Goal: Task Accomplishment & Management: Manage account settings

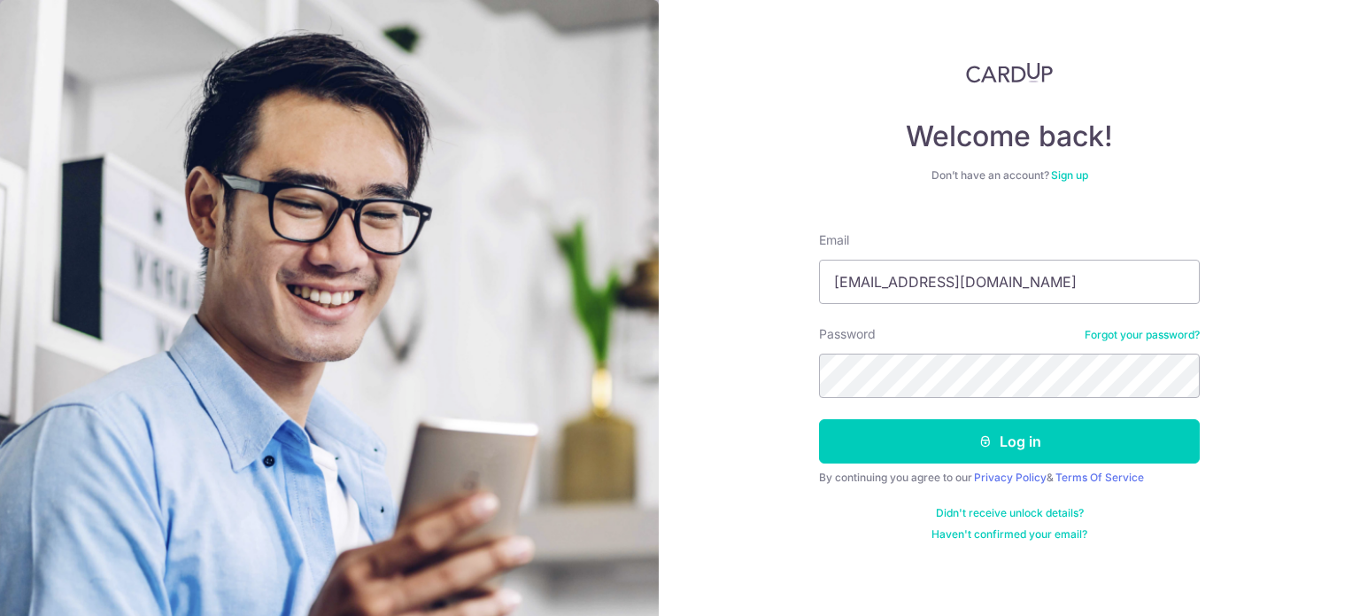
type input "[EMAIL_ADDRESS][DOMAIN_NAME]"
click at [819, 419] on button "Log in" at bounding box center [1009, 441] width 381 height 44
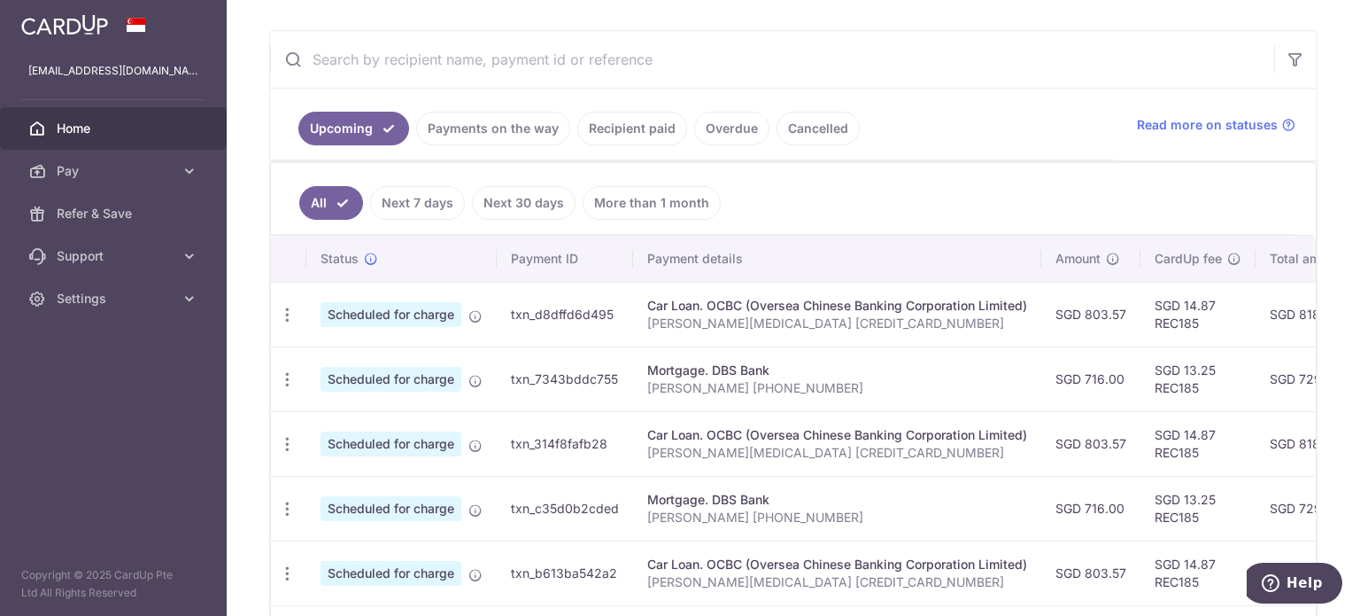
scroll to position [273, 0]
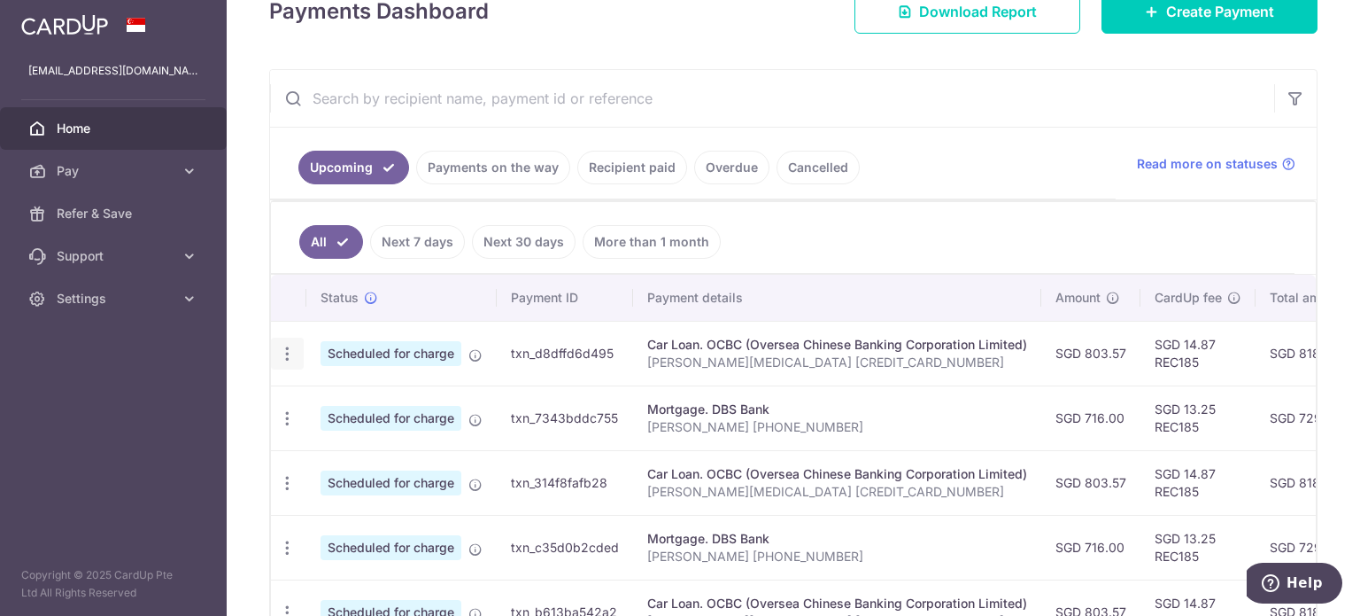
click at [286, 353] on icon "button" at bounding box center [287, 354] width 19 height 19
click at [377, 438] on span "Cancel payment" at bounding box center [381, 445] width 119 height 21
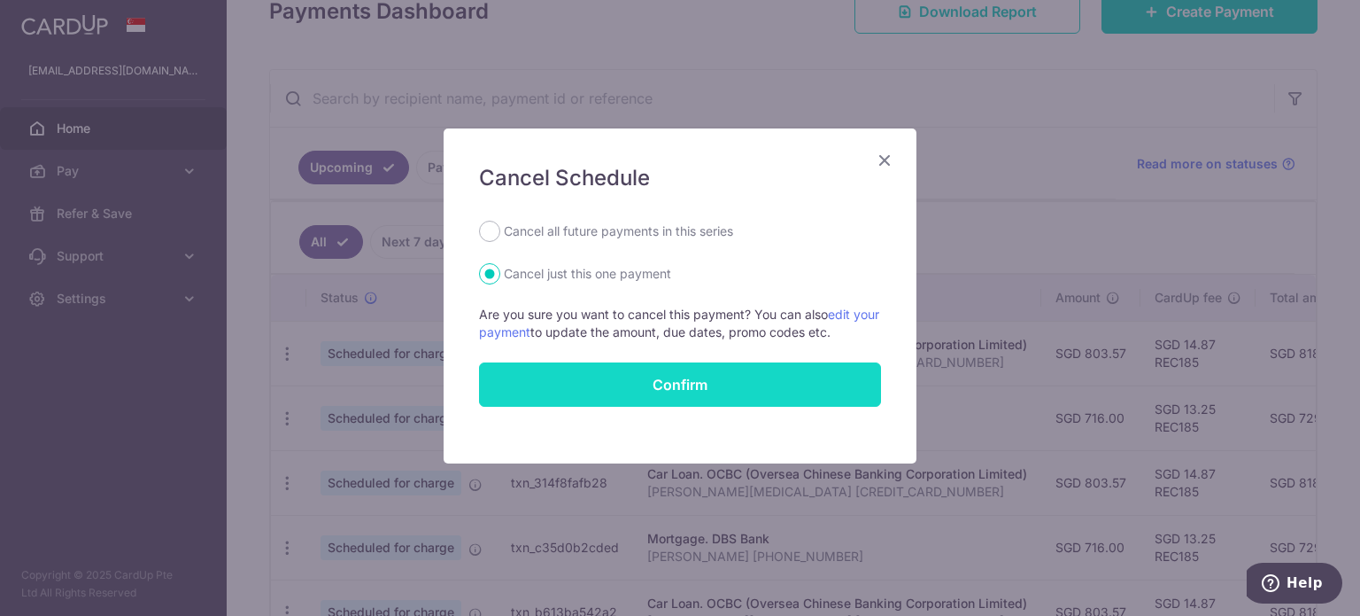
click at [626, 371] on button "Confirm" at bounding box center [680, 384] width 402 height 44
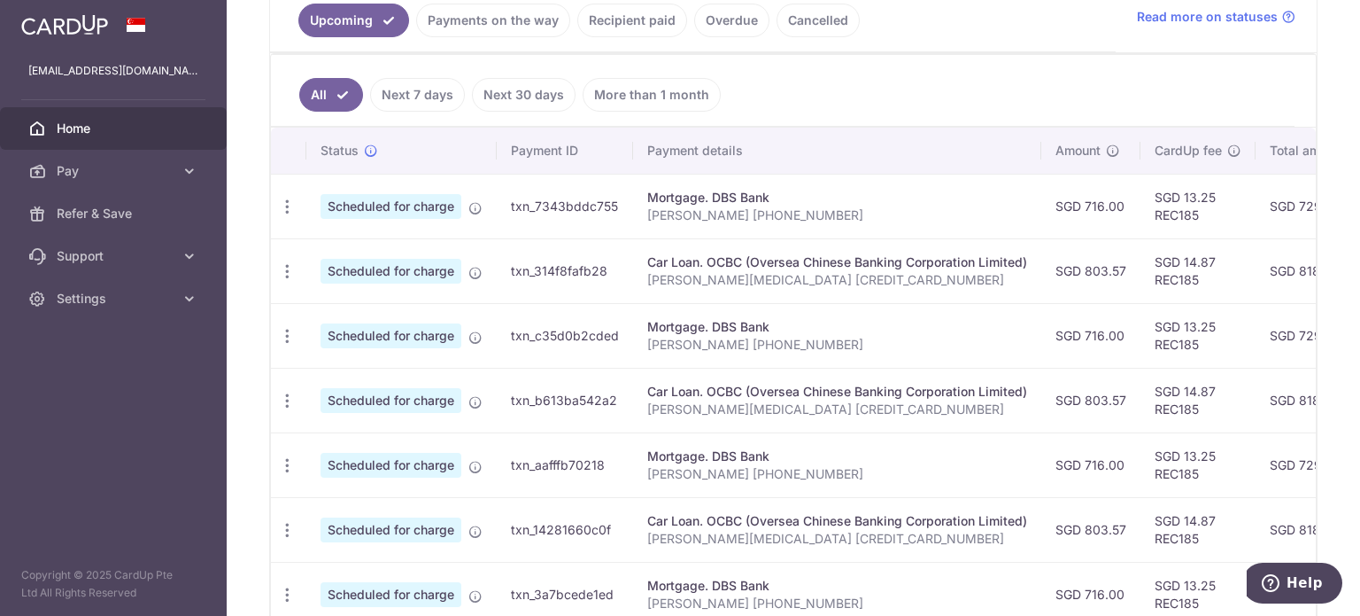
scroll to position [385, 0]
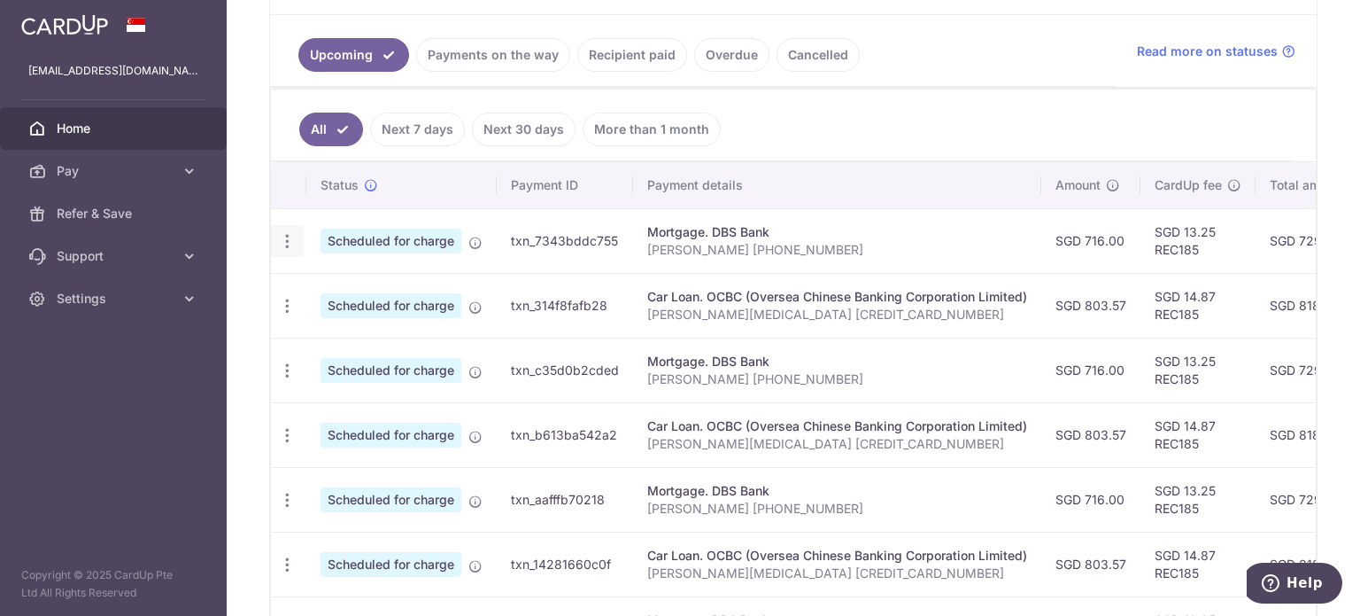
click at [290, 236] on icon "button" at bounding box center [287, 241] width 19 height 19
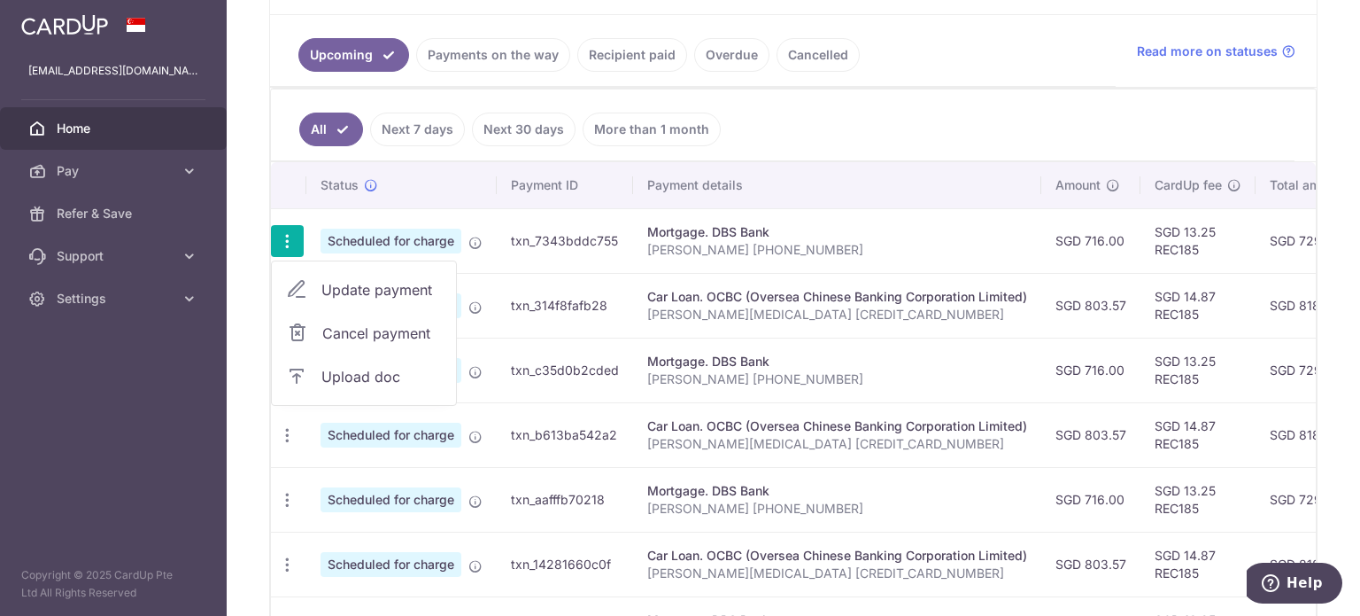
click at [393, 325] on span "Cancel payment" at bounding box center [381, 332] width 119 height 21
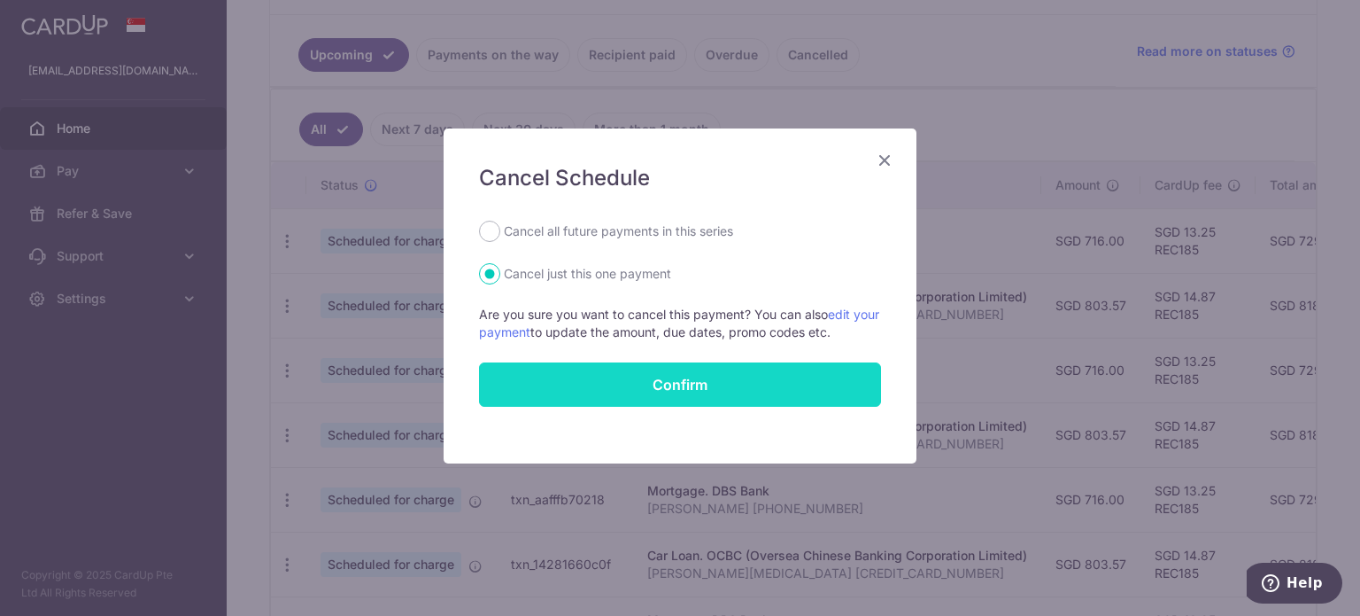
click at [639, 382] on button "Confirm" at bounding box center [680, 384] width 402 height 44
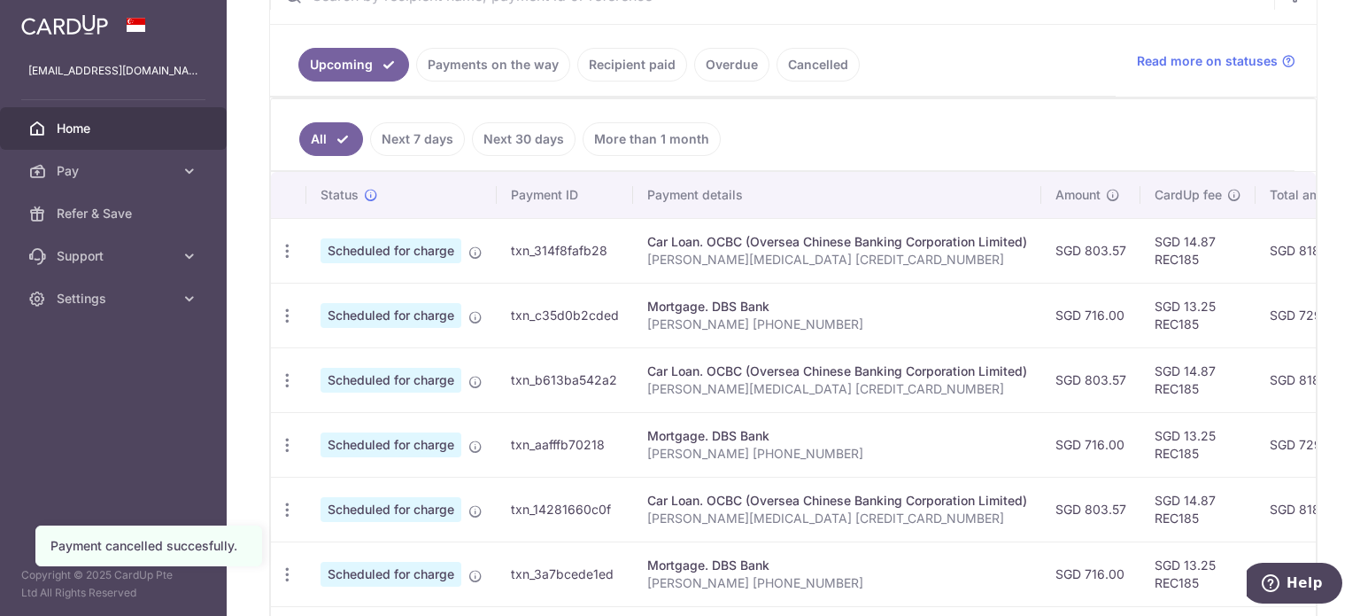
scroll to position [376, 0]
click at [283, 245] on icon "button" at bounding box center [287, 251] width 19 height 19
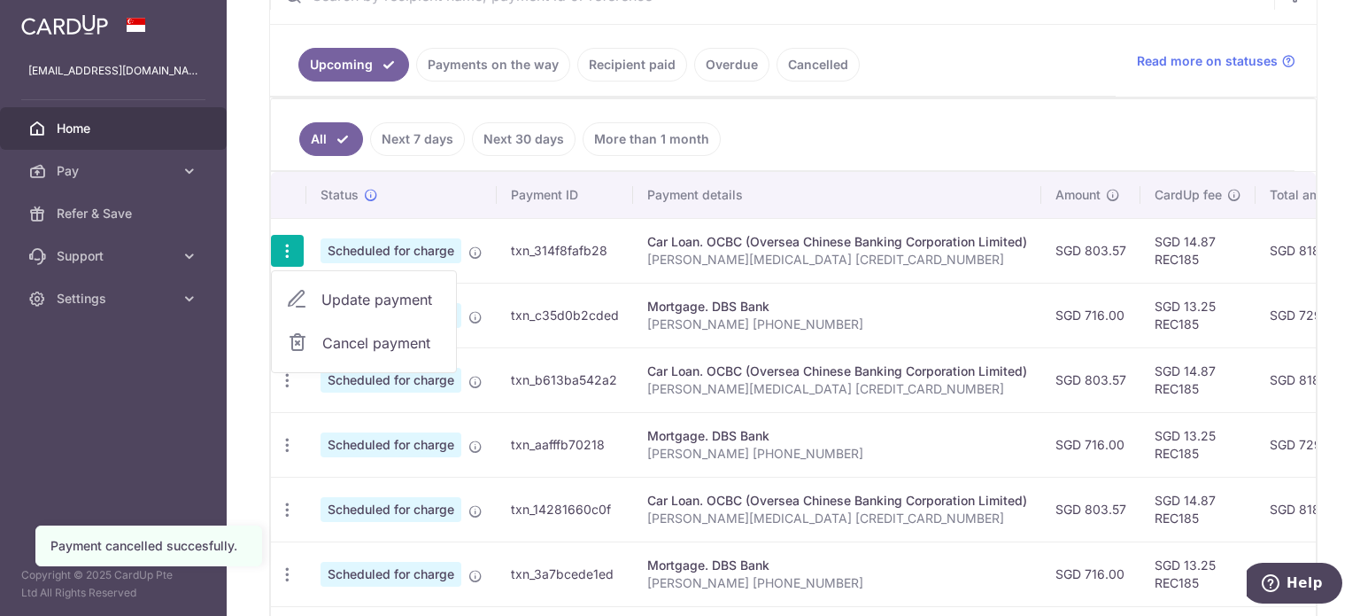
click at [382, 289] on span "Update payment" at bounding box center [382, 299] width 120 height 21
radio input "true"
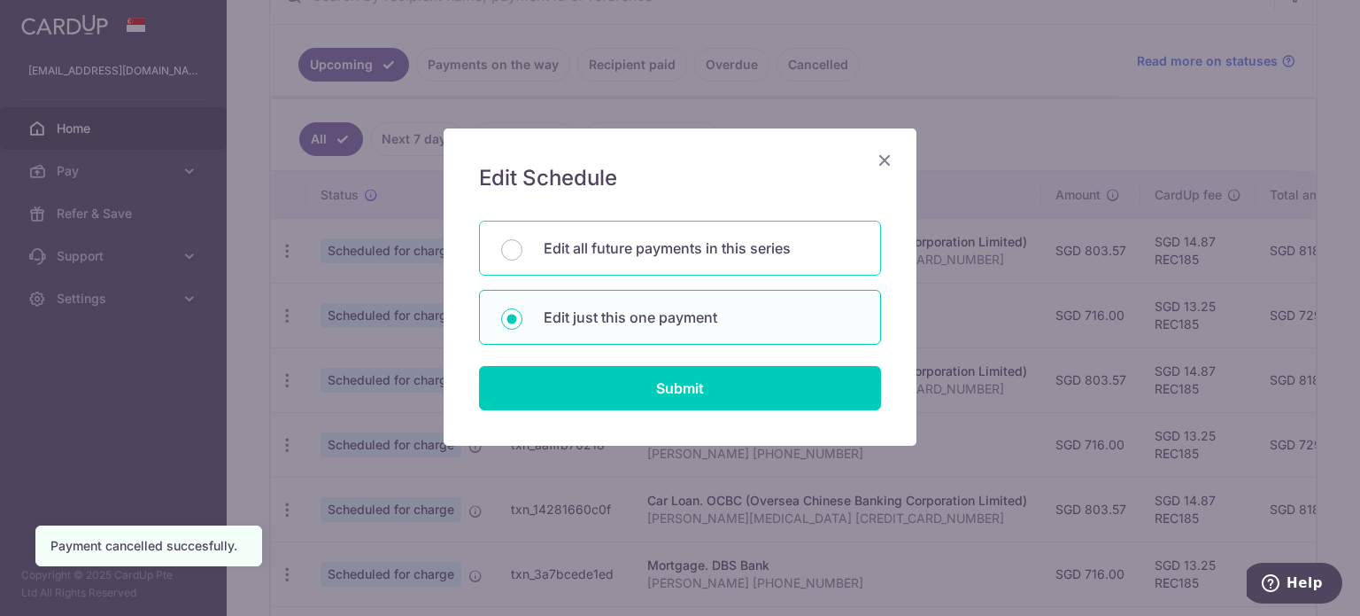
click at [695, 224] on div "Edit all future payments in this series" at bounding box center [680, 248] width 402 height 55
radio input "true"
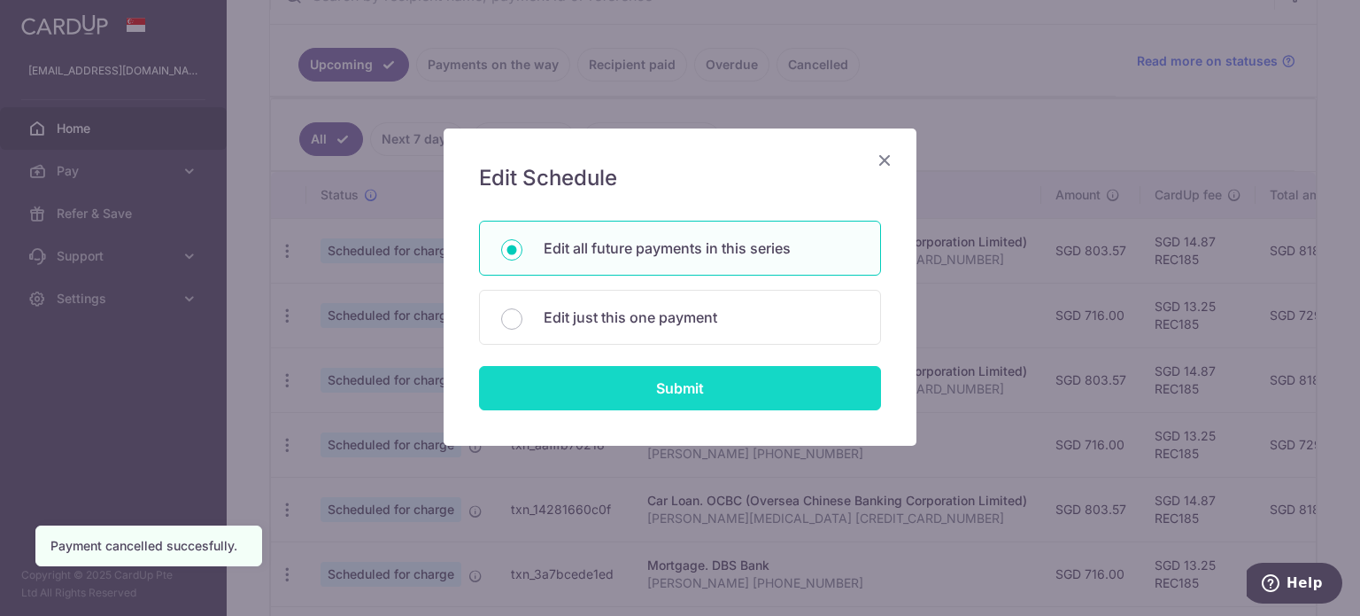
click at [758, 385] on input "Submit" at bounding box center [680, 388] width 402 height 44
radio input "true"
type input "803.57"
type input "[PERSON_NAME][MEDICAL_DATA] [CREDIT_CARD_NUMBER]"
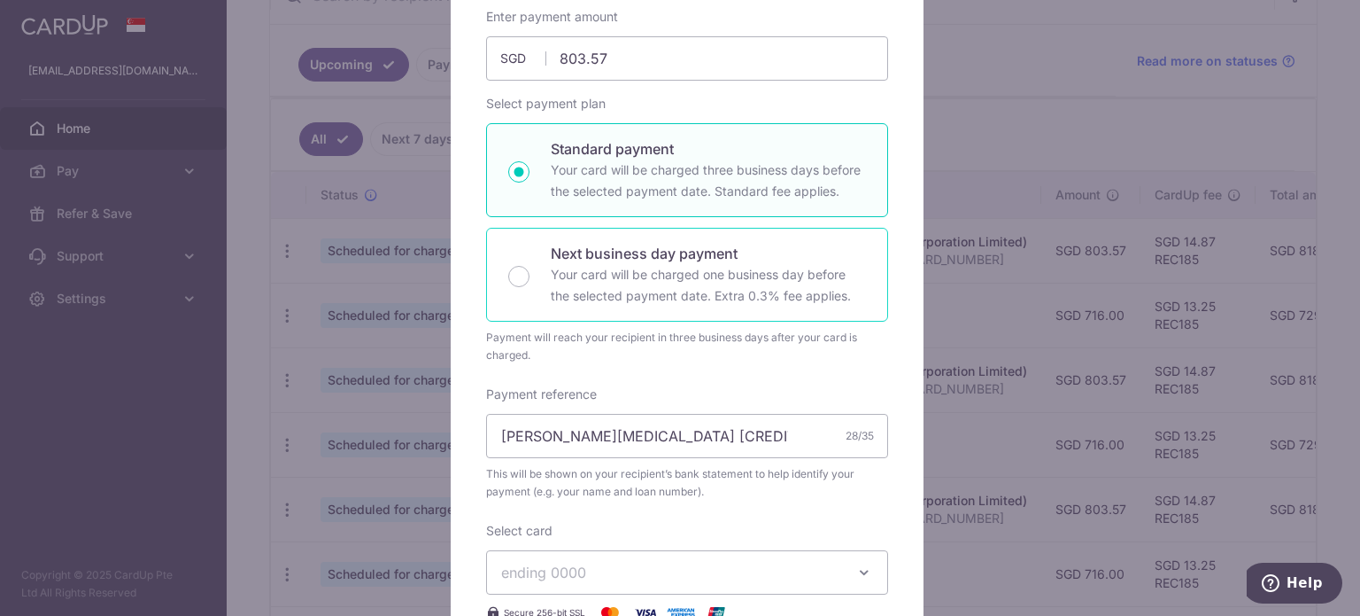
scroll to position [620, 0]
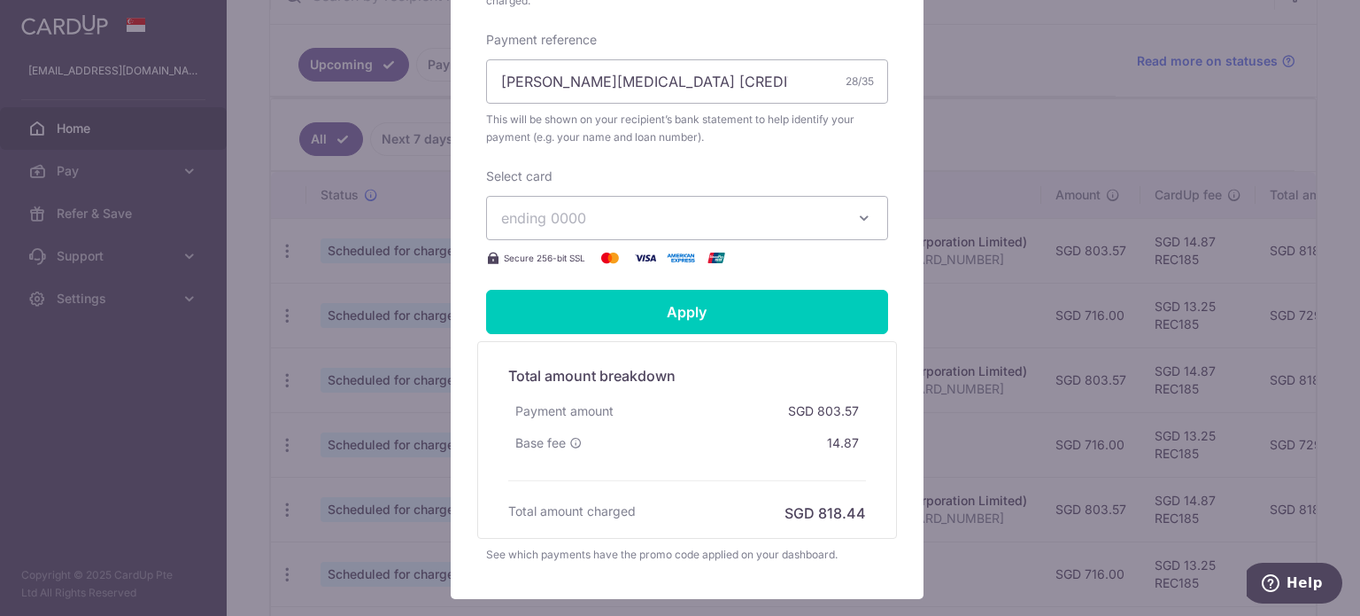
click at [664, 215] on span "ending 0000" at bounding box center [671, 217] width 340 height 21
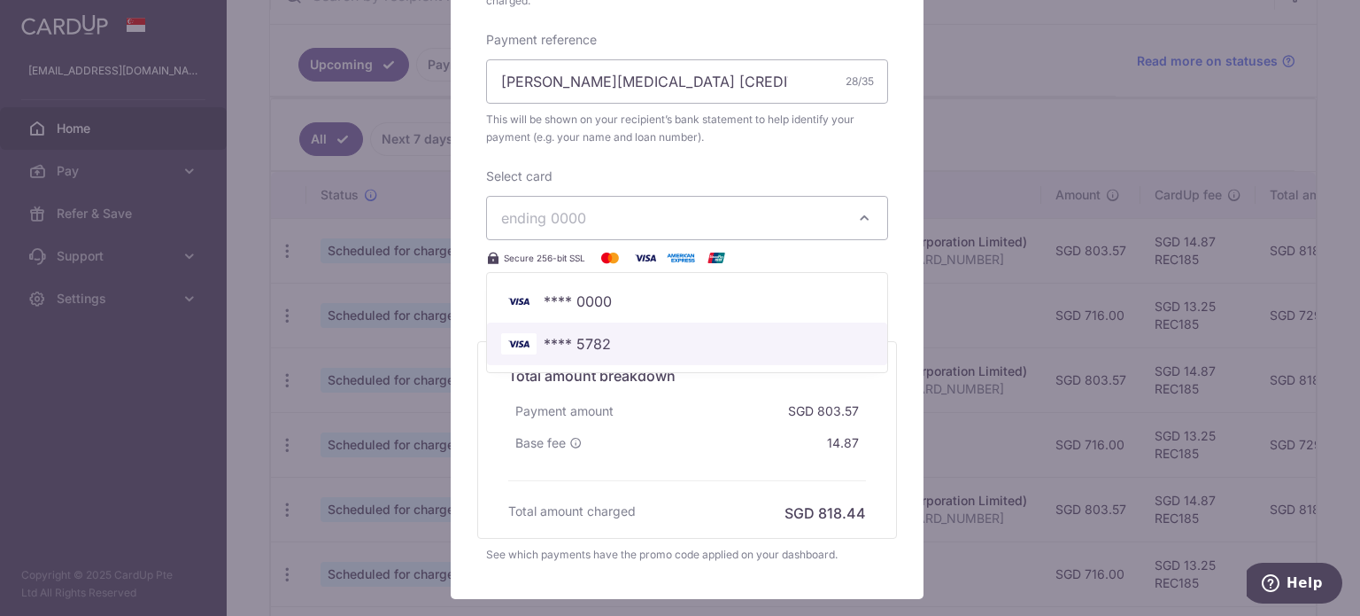
click at [613, 338] on span "**** 5782" at bounding box center [687, 343] width 372 height 21
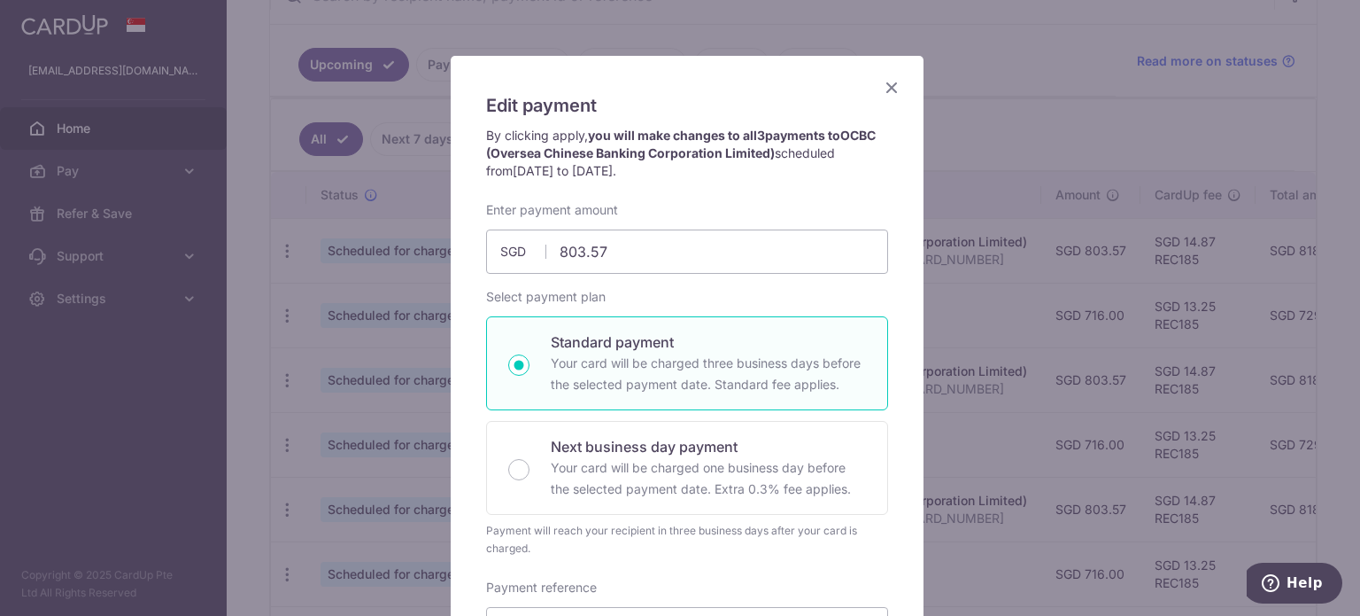
scroll to position [0, 0]
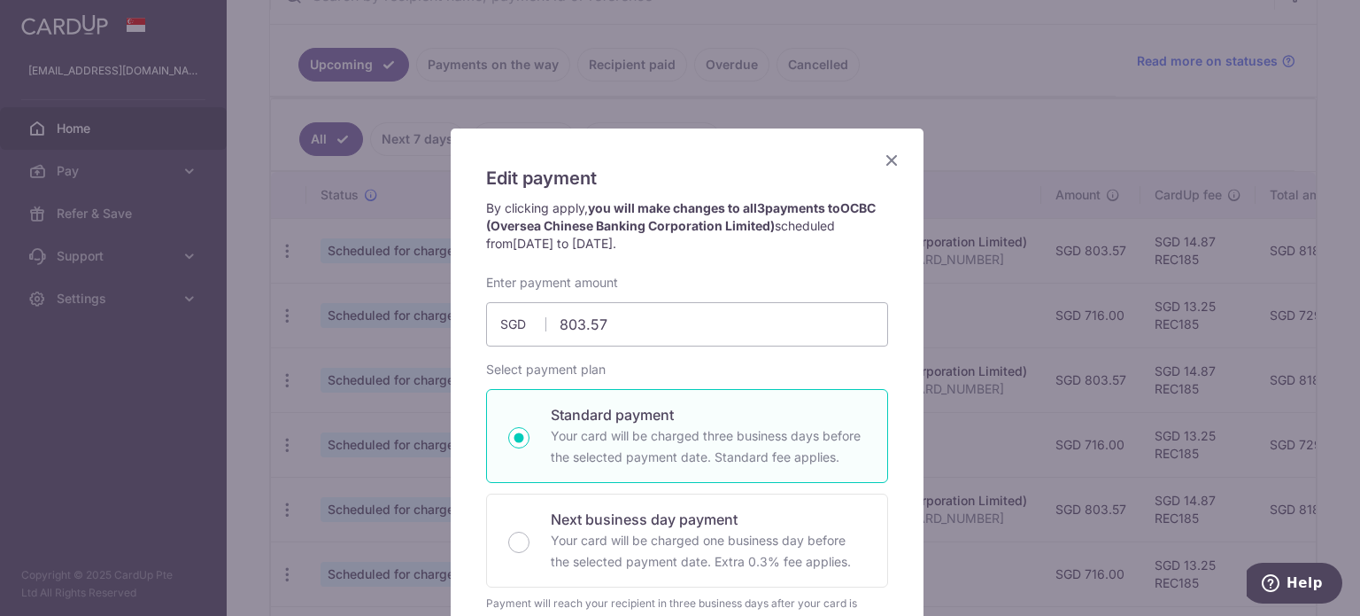
click at [884, 165] on icon "Close" at bounding box center [891, 160] width 21 height 22
